Goal: Task Accomplishment & Management: Complete application form

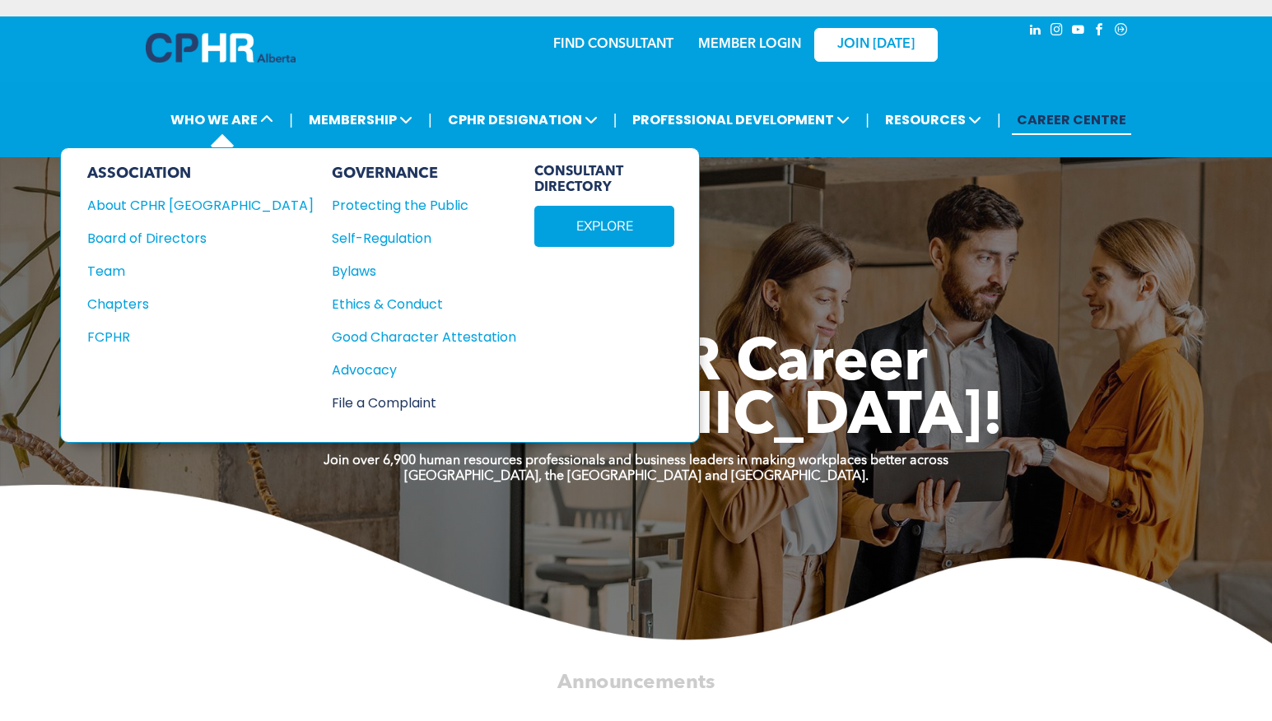
click at [332, 404] on div "File a Complaint" at bounding box center [415, 403] width 166 height 21
click at [332, 403] on div "File a Complaint" at bounding box center [415, 403] width 166 height 21
click at [332, 399] on div "File a Complaint" at bounding box center [415, 403] width 166 height 21
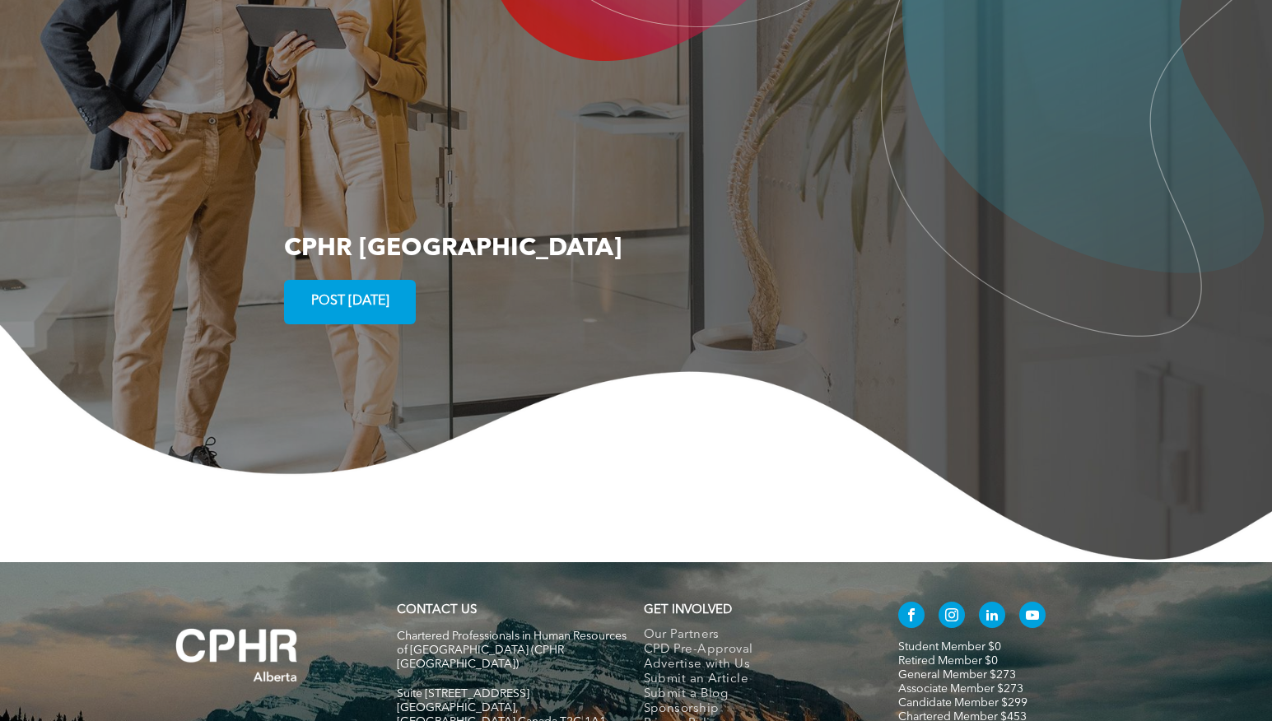
scroll to position [3047, 0]
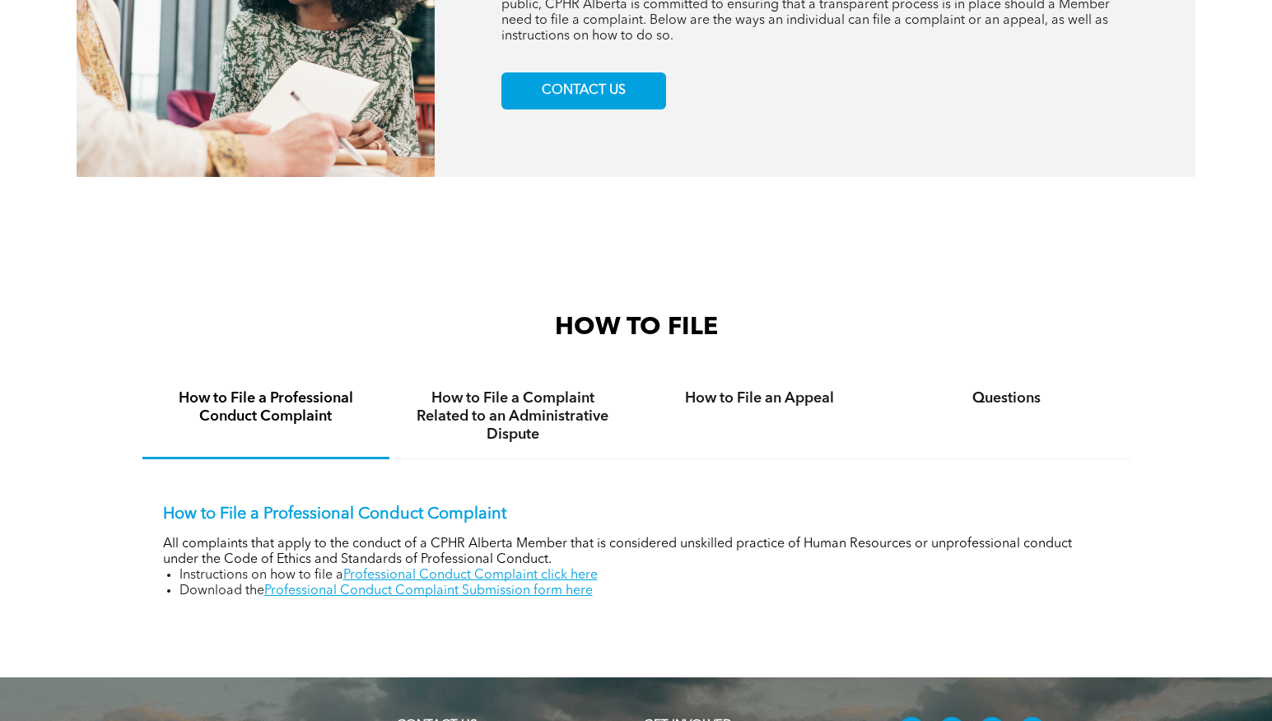
scroll to position [824, 0]
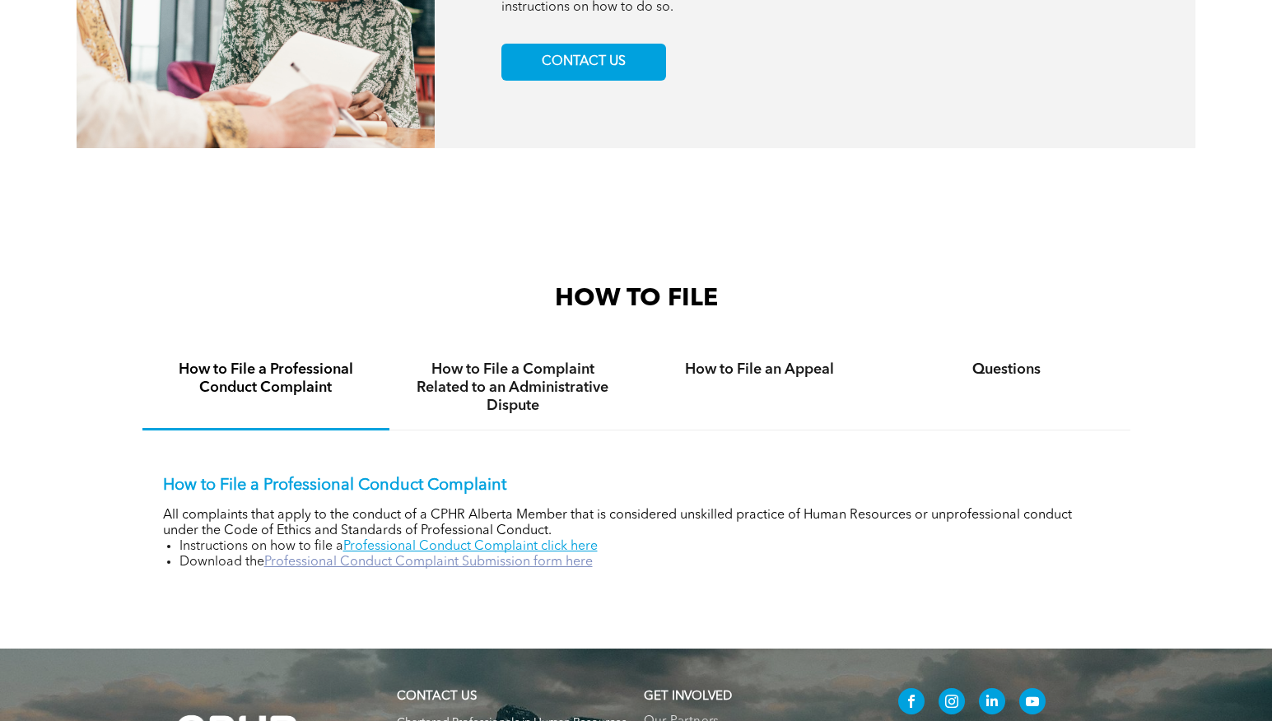
click at [511, 559] on link "Professional Conduct Complaint Submission form here" at bounding box center [428, 562] width 329 height 13
